Goal: Task Accomplishment & Management: Complete application form

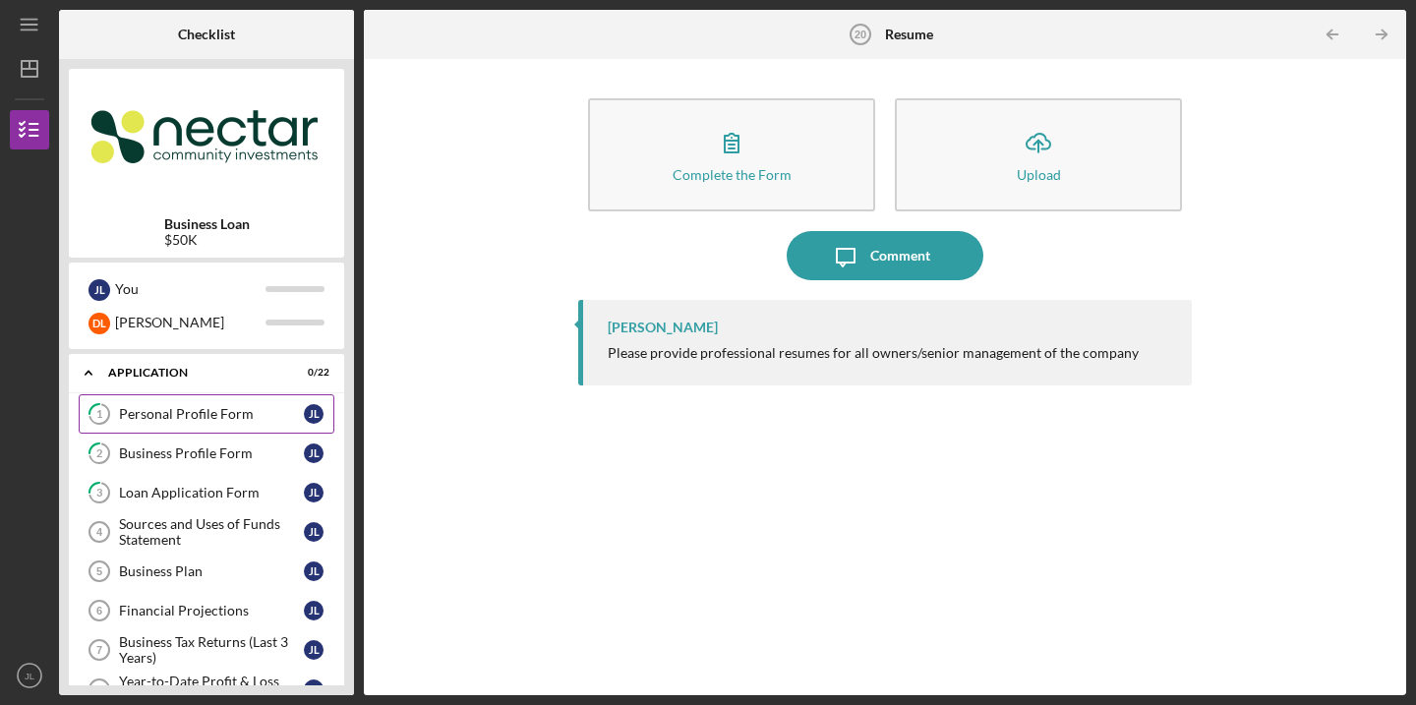
click at [215, 427] on link "1 Personal Profile Form [PERSON_NAME]" at bounding box center [207, 413] width 256 height 39
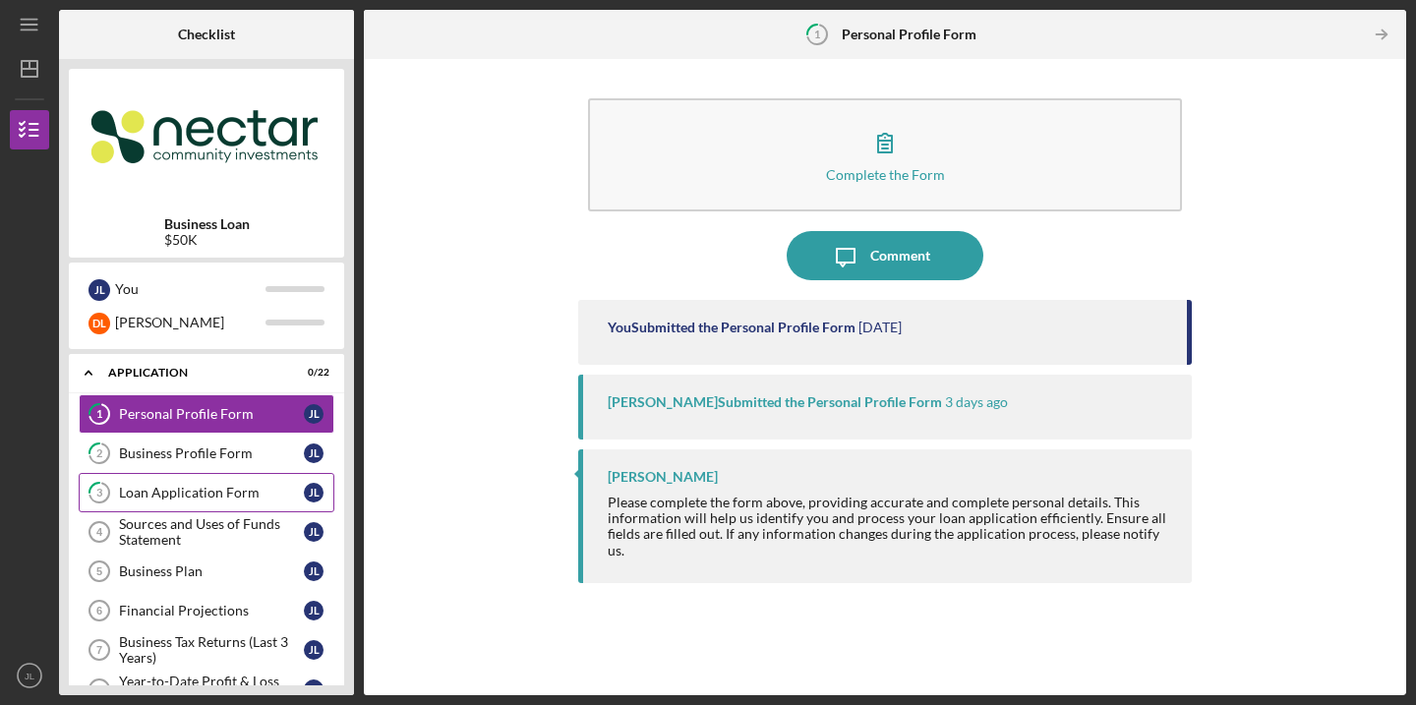
click at [225, 489] on div "Loan Application Form" at bounding box center [211, 493] width 185 height 16
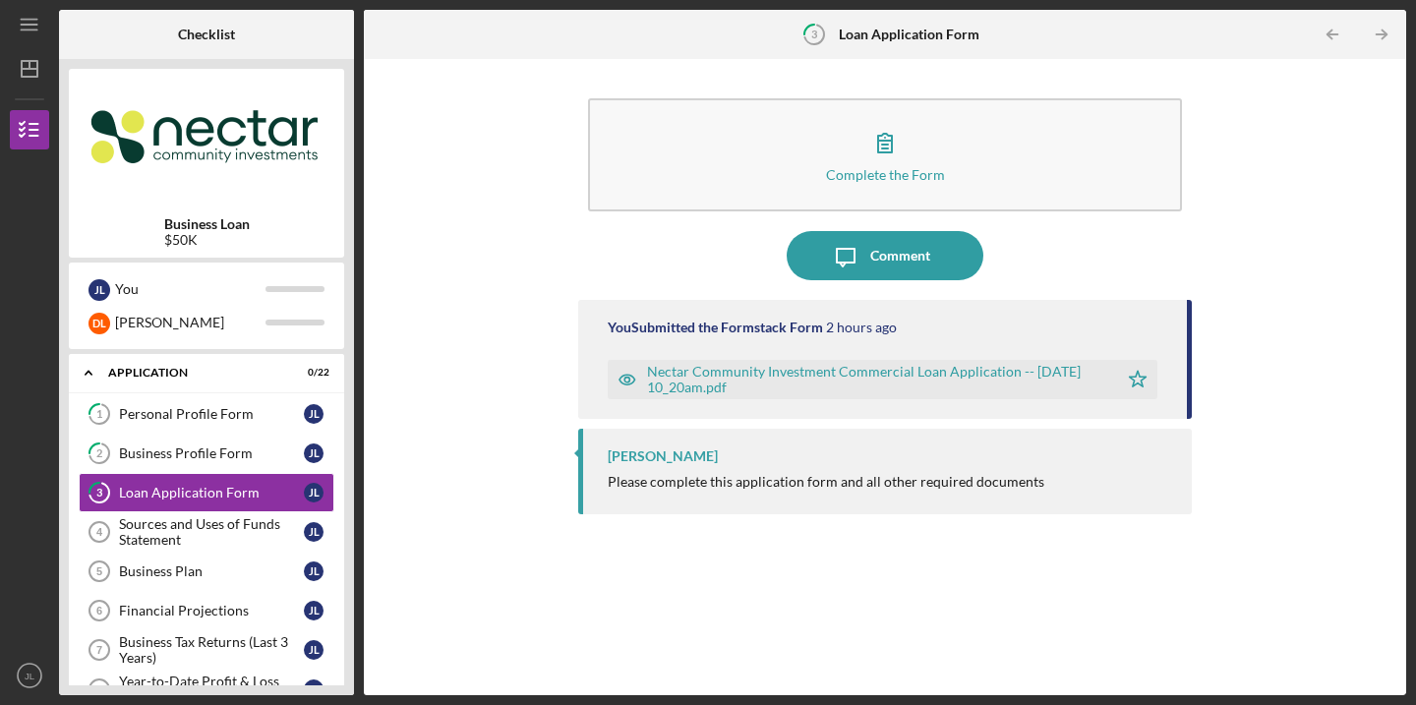
click at [725, 382] on div "Nectar Community Investment Commercial Loan Application -- [DATE] 10_20am.pdf" at bounding box center [877, 379] width 461 height 31
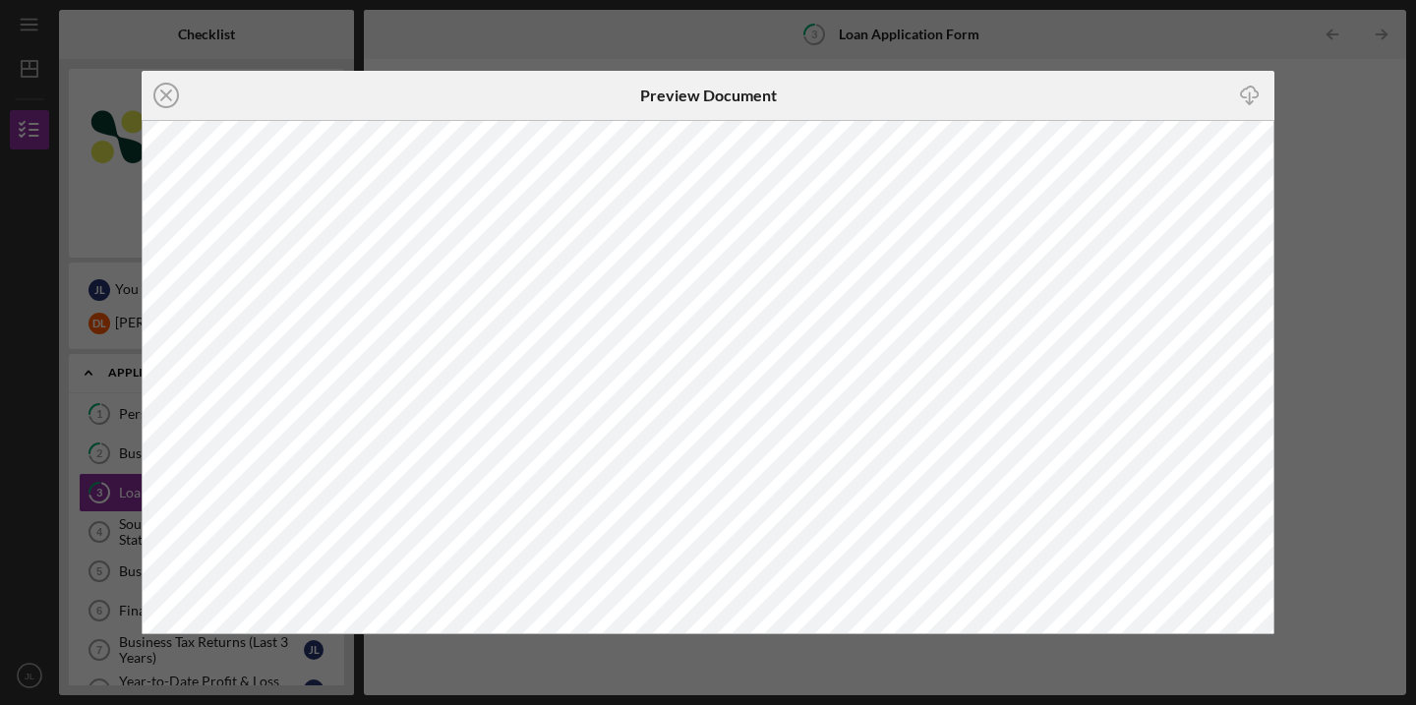
click at [160, 93] on icon "Icon/Close" at bounding box center [166, 95] width 49 height 49
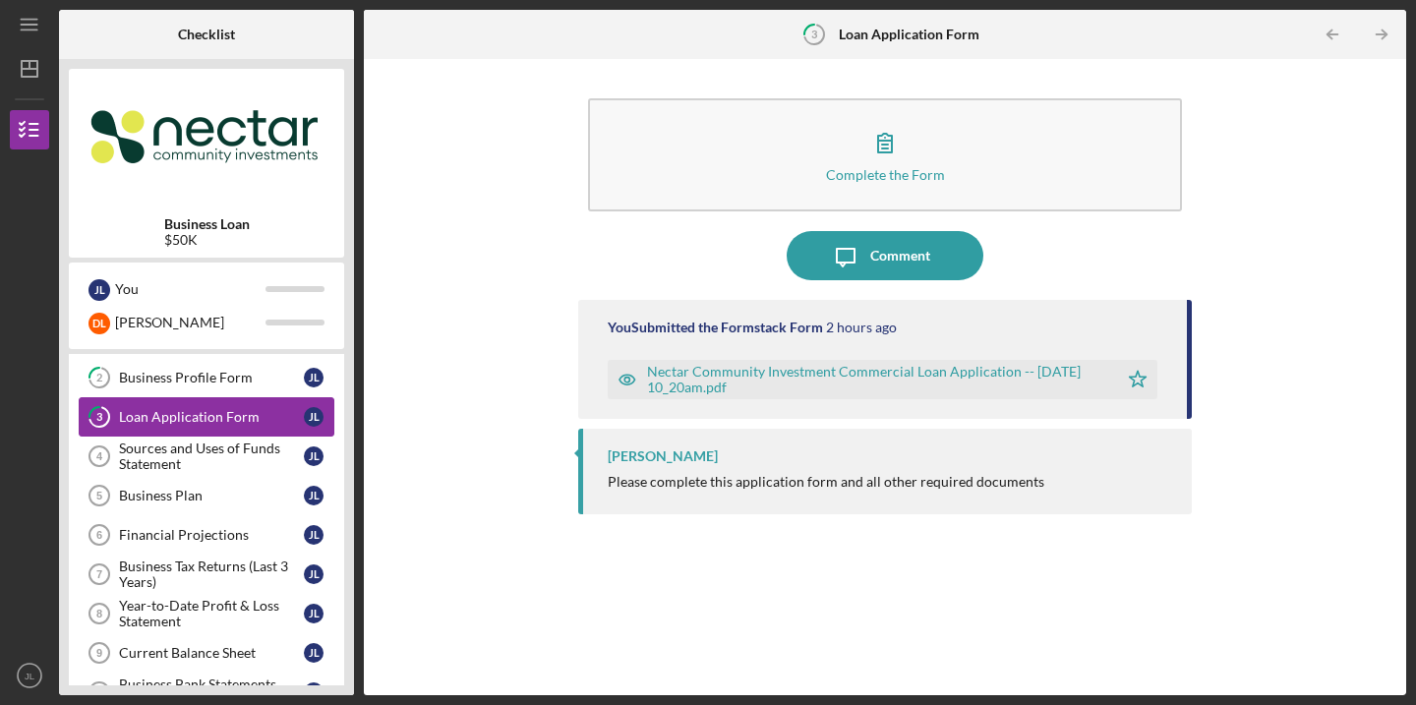
scroll to position [78, 0]
click at [152, 465] on div "Sources and Uses of Funds Statement" at bounding box center [211, 454] width 185 height 31
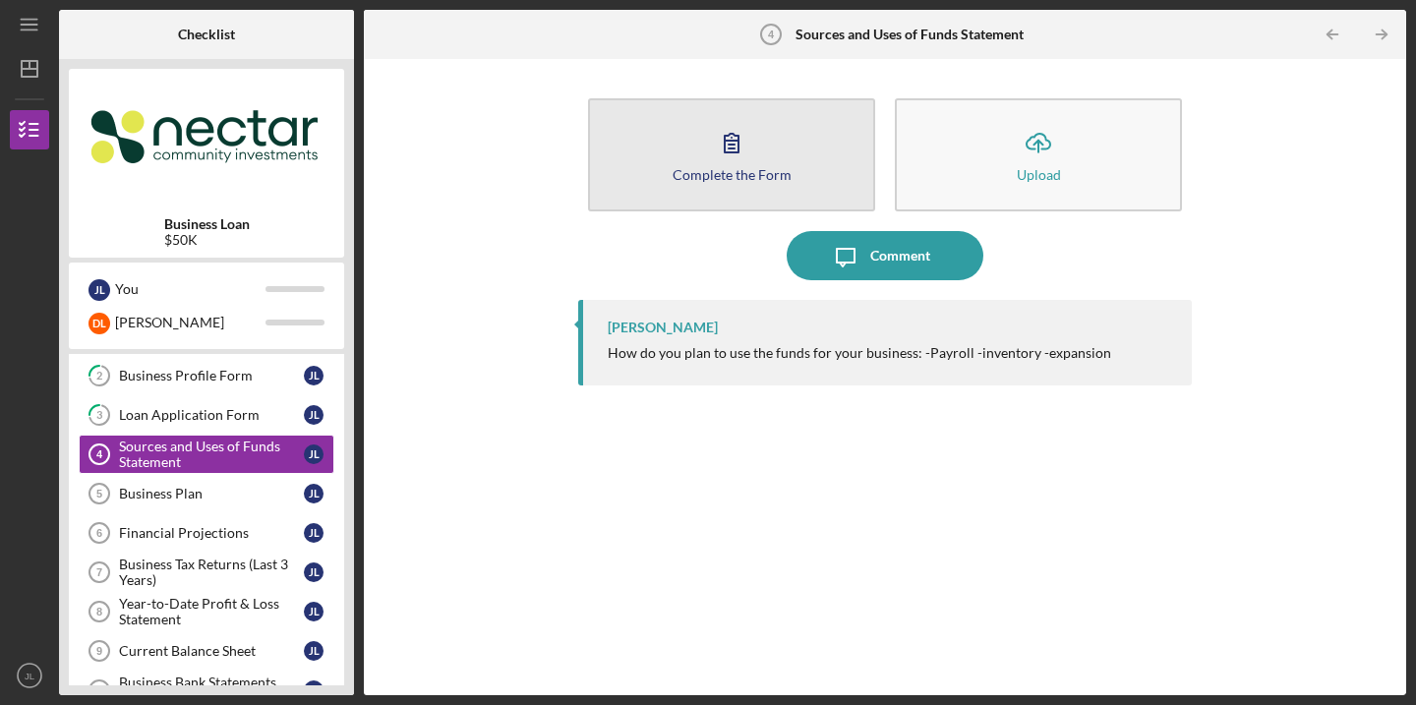
click at [826, 166] on button "Complete the Form Form" at bounding box center [731, 154] width 287 height 113
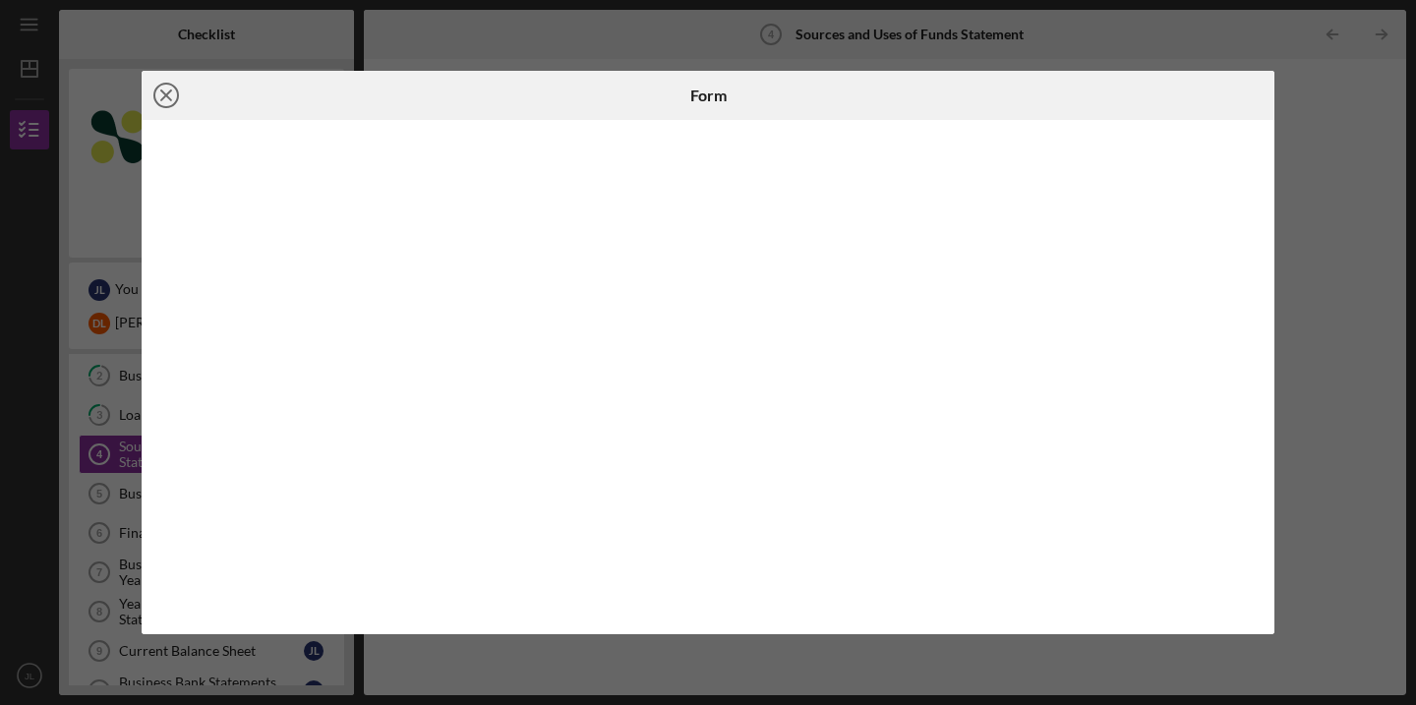
click at [167, 99] on icon "Icon/Close" at bounding box center [166, 95] width 49 height 49
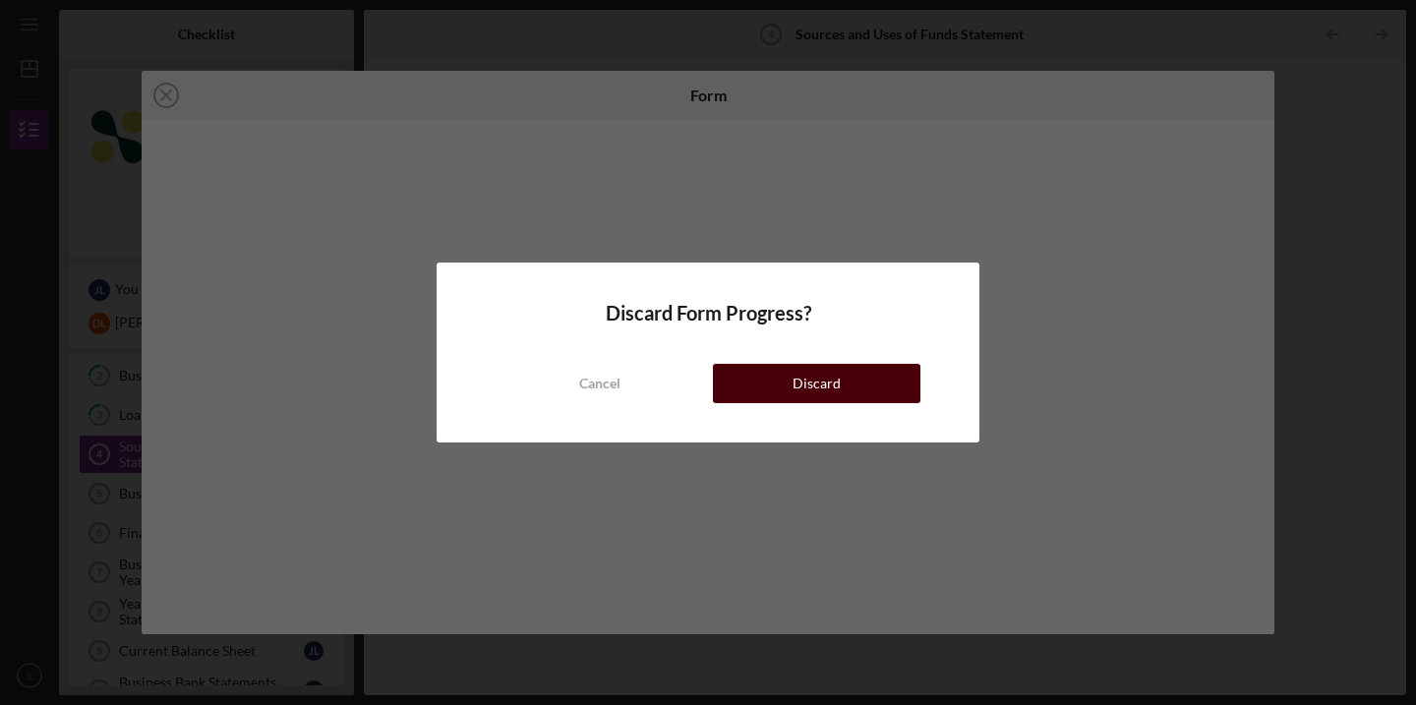
click at [762, 392] on button "Discard" at bounding box center [816, 383] width 207 height 39
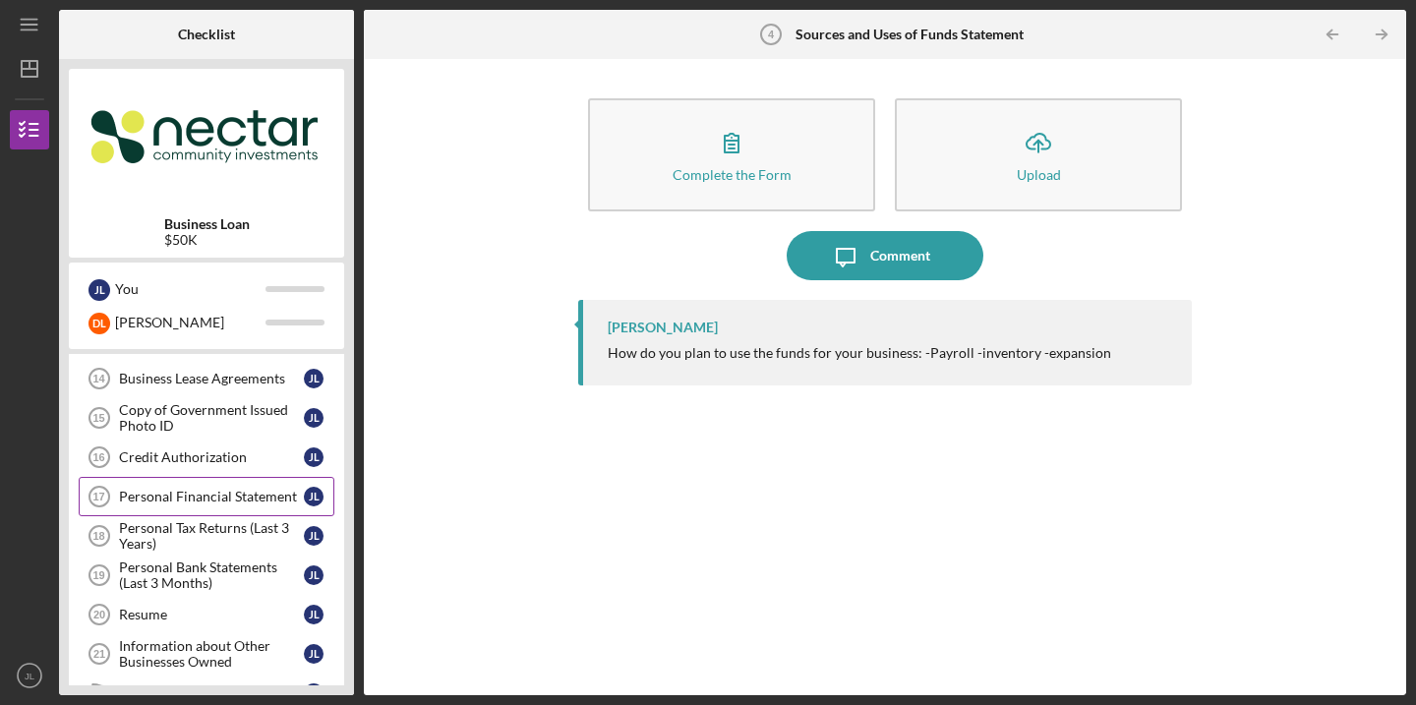
scroll to position [553, 0]
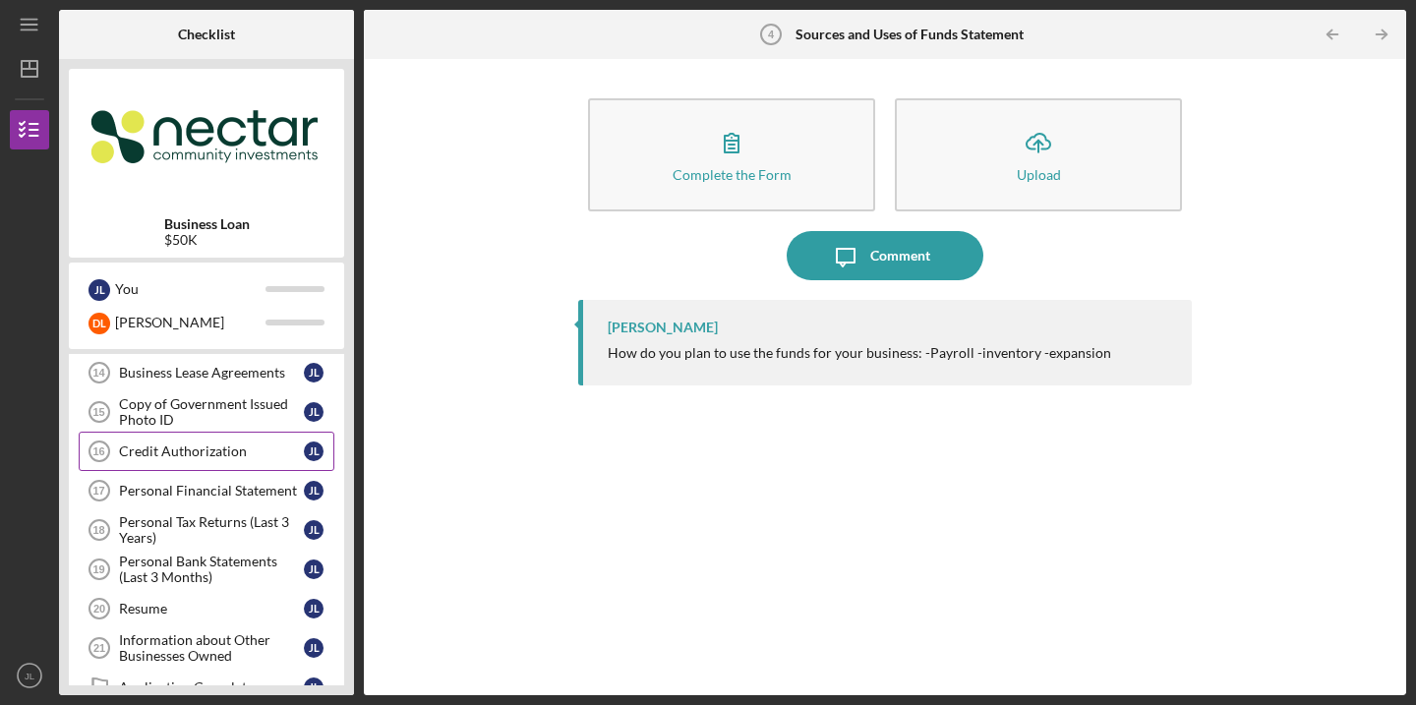
click at [248, 448] on div "Credit Authorization" at bounding box center [211, 451] width 185 height 16
